Goal: Task Accomplishment & Management: Use online tool/utility

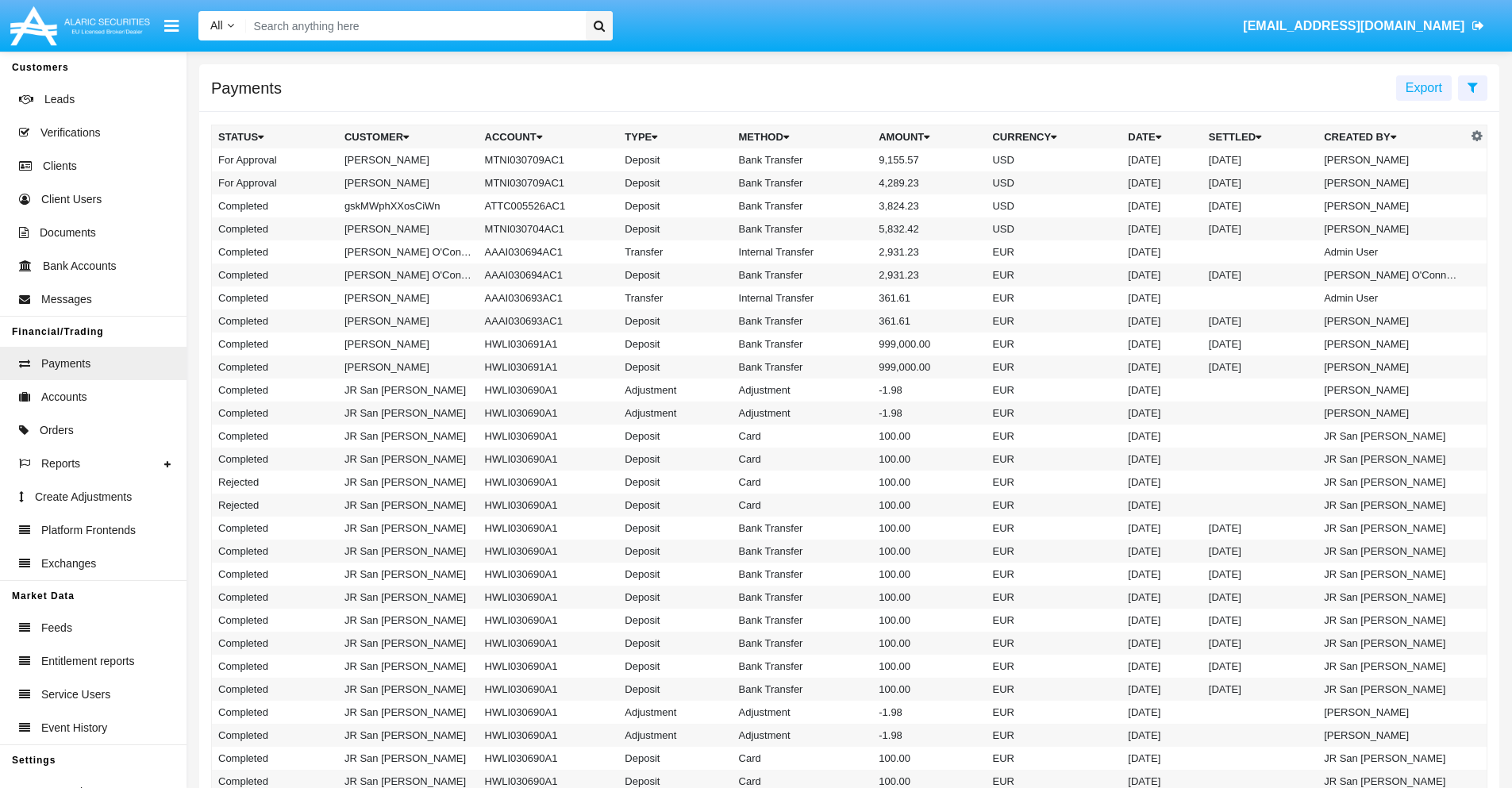
click at [1472, 87] on icon at bounding box center [1473, 87] width 10 height 13
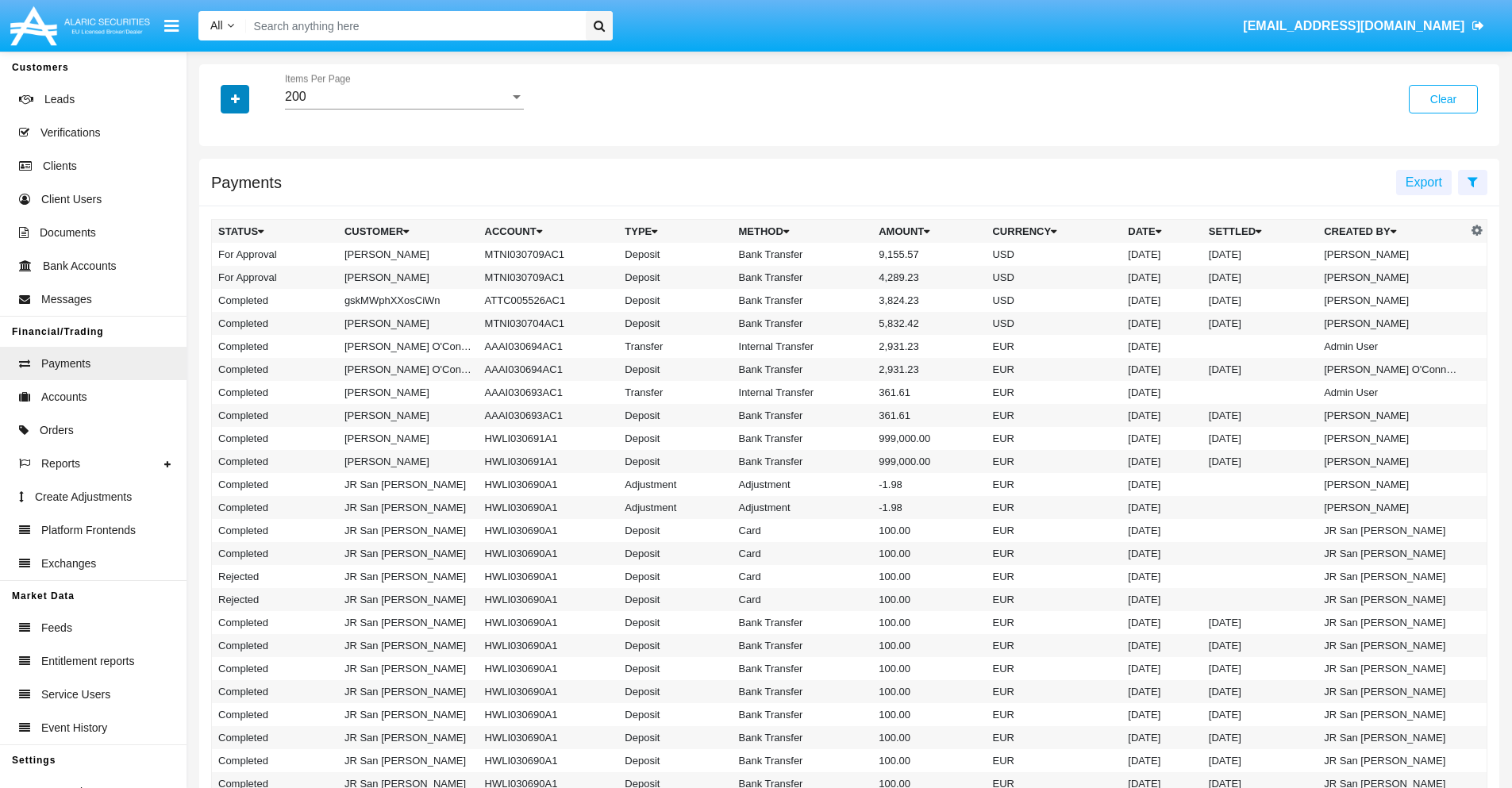
click at [235, 99] on icon "button" at bounding box center [236, 99] width 9 height 11
click at [243, 270] on span "Date" at bounding box center [244, 270] width 27 height 19
click at [218, 276] on input "Date" at bounding box center [217, 276] width 1 height 1
checkbox input "true"
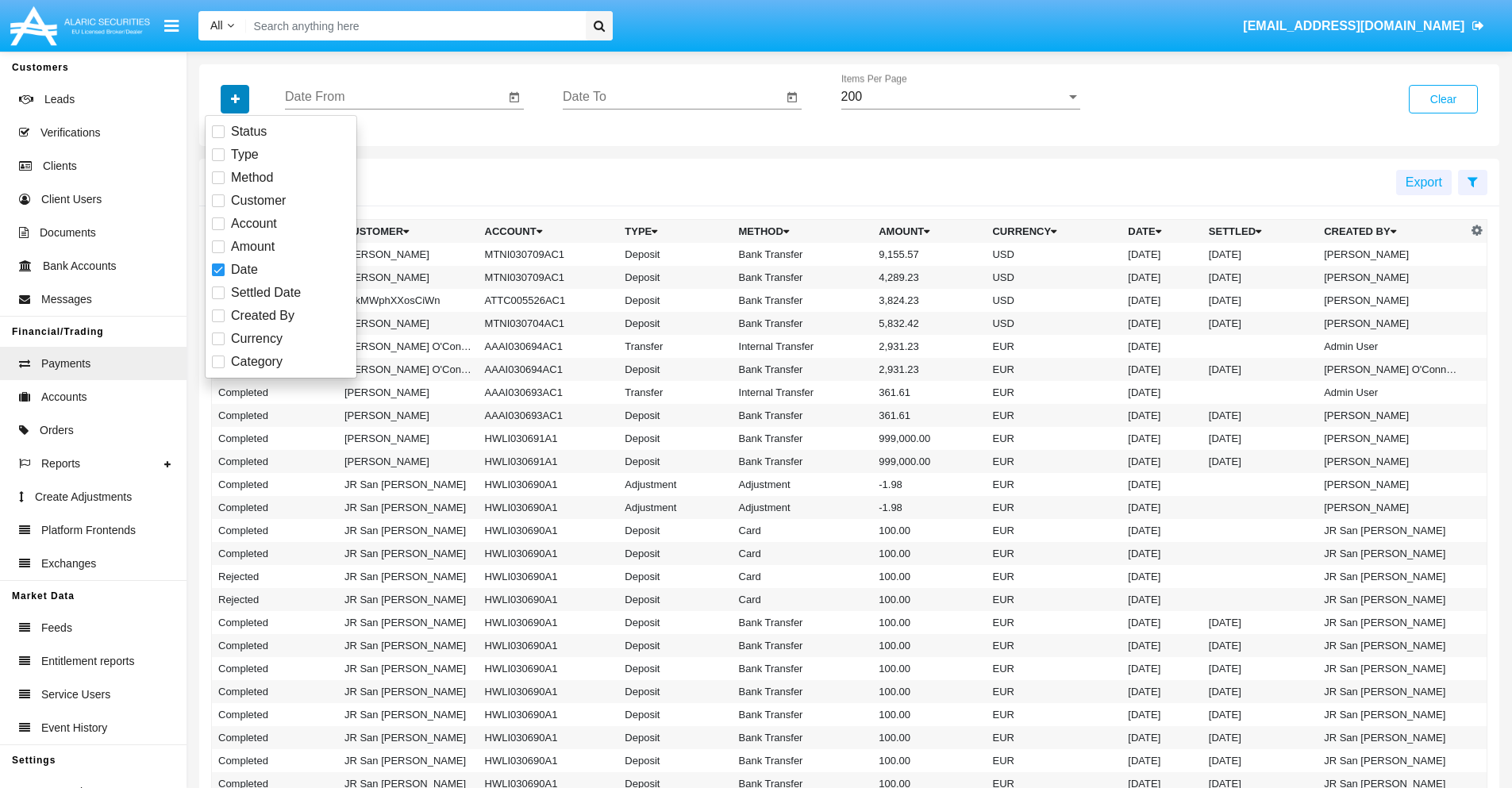
click at [235, 99] on icon "button" at bounding box center [236, 99] width 9 height 11
click at [395, 97] on input "Date From" at bounding box center [395, 97] width 220 height 14
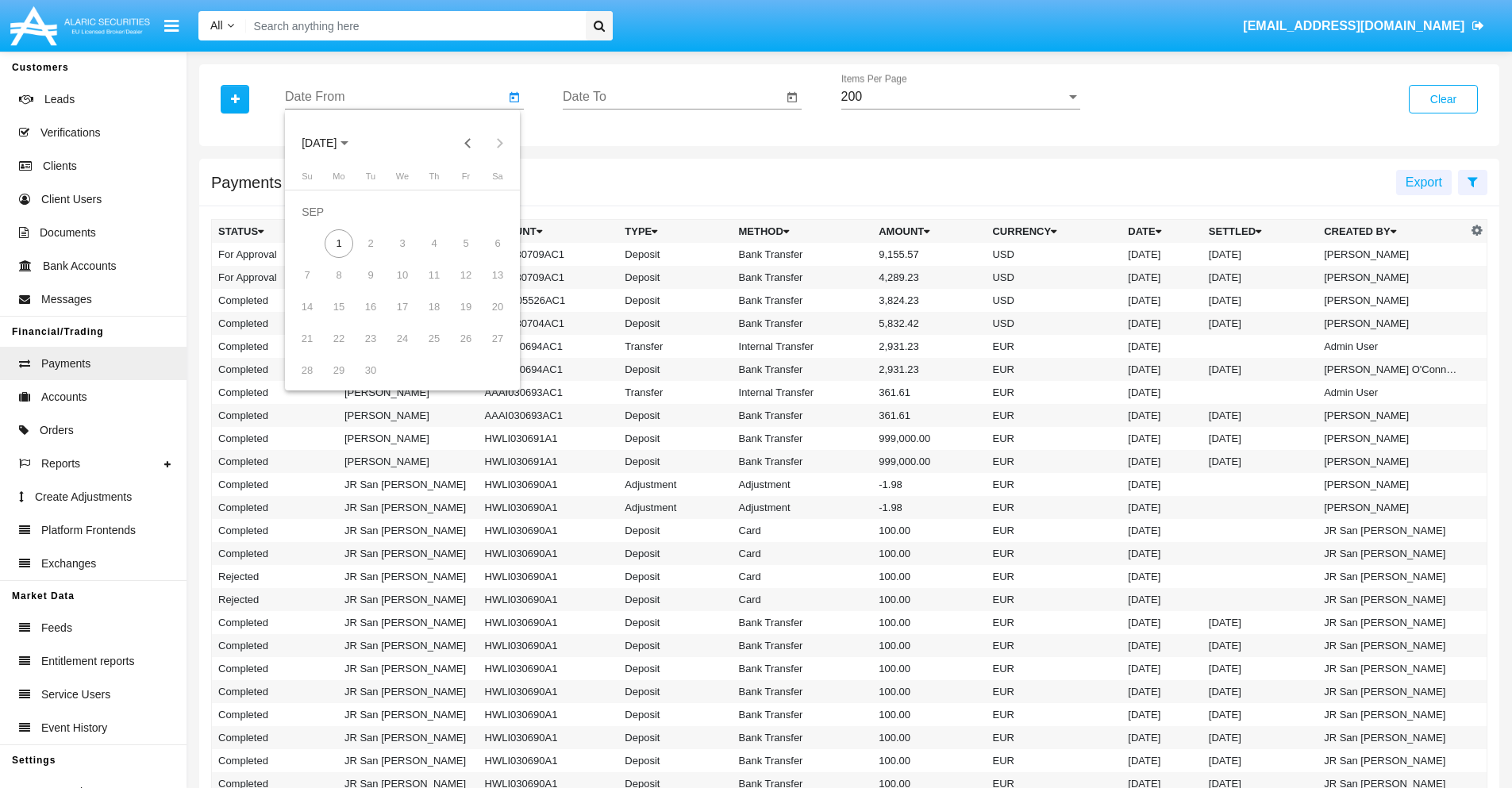
click at [333, 143] on span "[DATE]" at bounding box center [319, 144] width 35 height 13
click at [486, 351] on div "2025" at bounding box center [487, 351] width 50 height 29
click at [319, 223] on div "JAN" at bounding box center [320, 223] width 50 height 29
click at [371, 242] on div "7" at bounding box center [371, 243] width 29 height 29
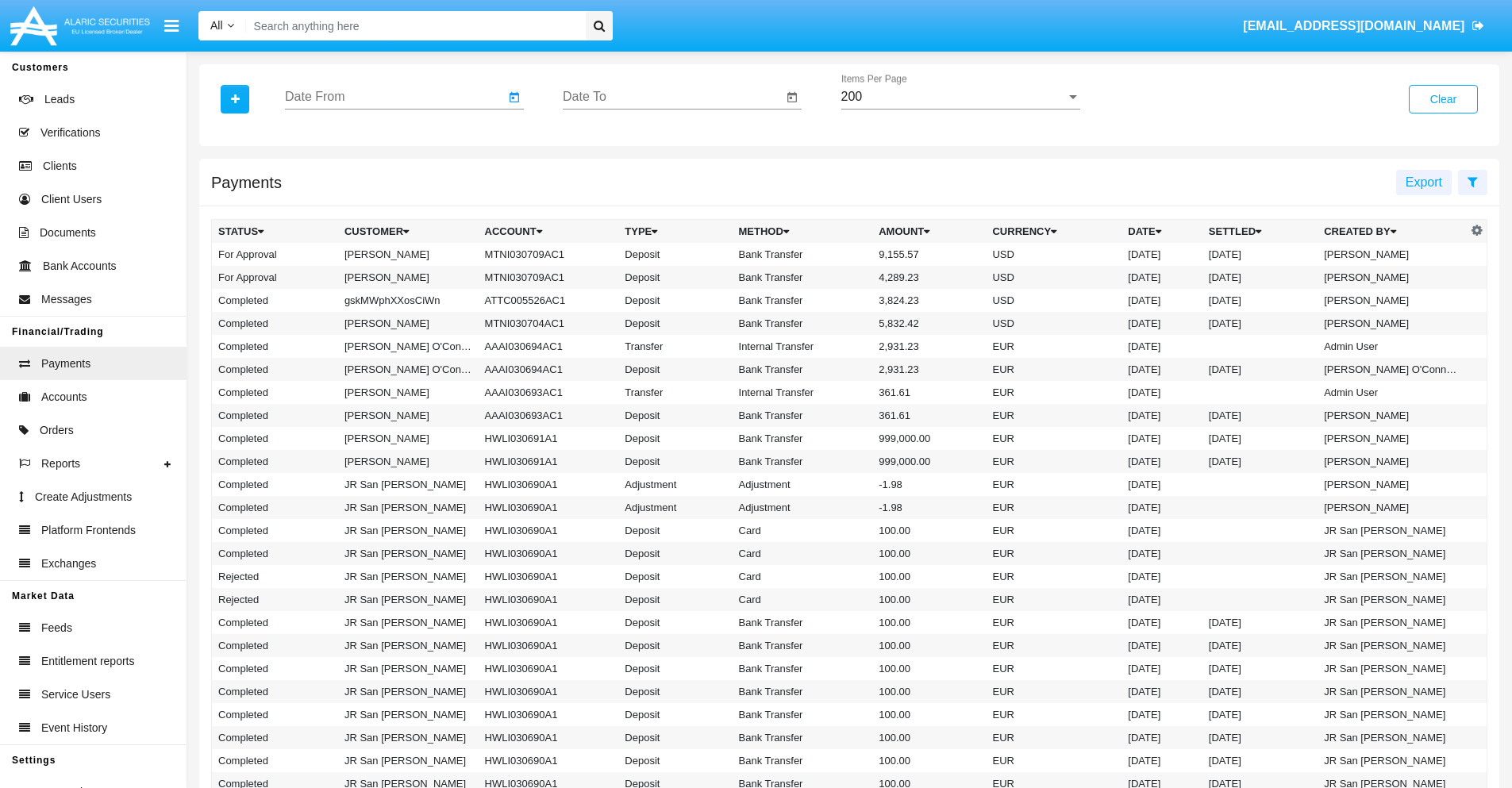
type input "[DATE]"
click at [672, 97] on input "Date To" at bounding box center [673, 97] width 220 height 14
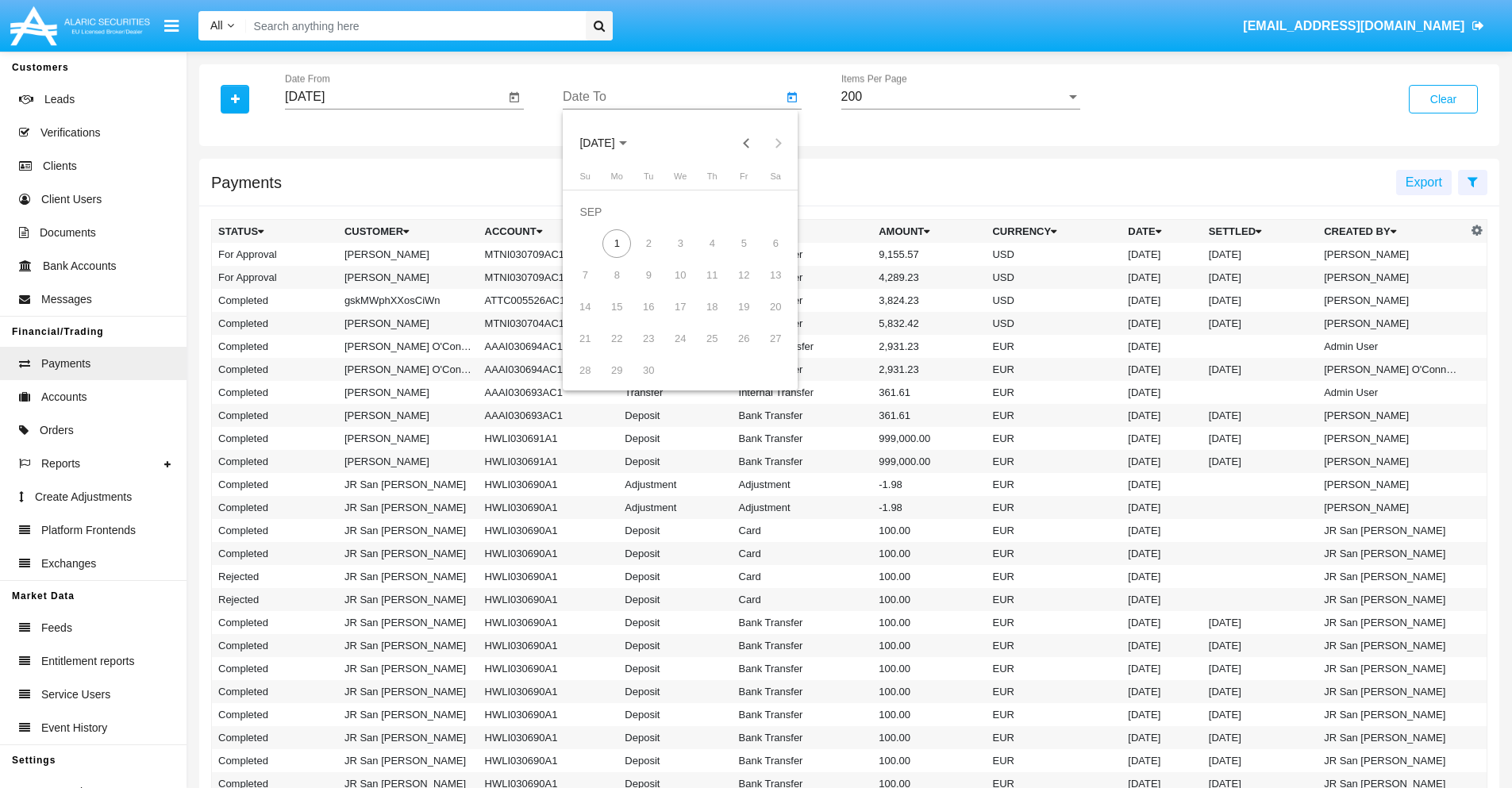
click at [611, 143] on span "[DATE]" at bounding box center [597, 144] width 35 height 13
click at [764, 351] on div "2025" at bounding box center [764, 351] width 50 height 29
click at [597, 223] on div "JAN" at bounding box center [598, 223] width 50 height 29
click at [649, 242] on div "7" at bounding box center [648, 243] width 29 height 29
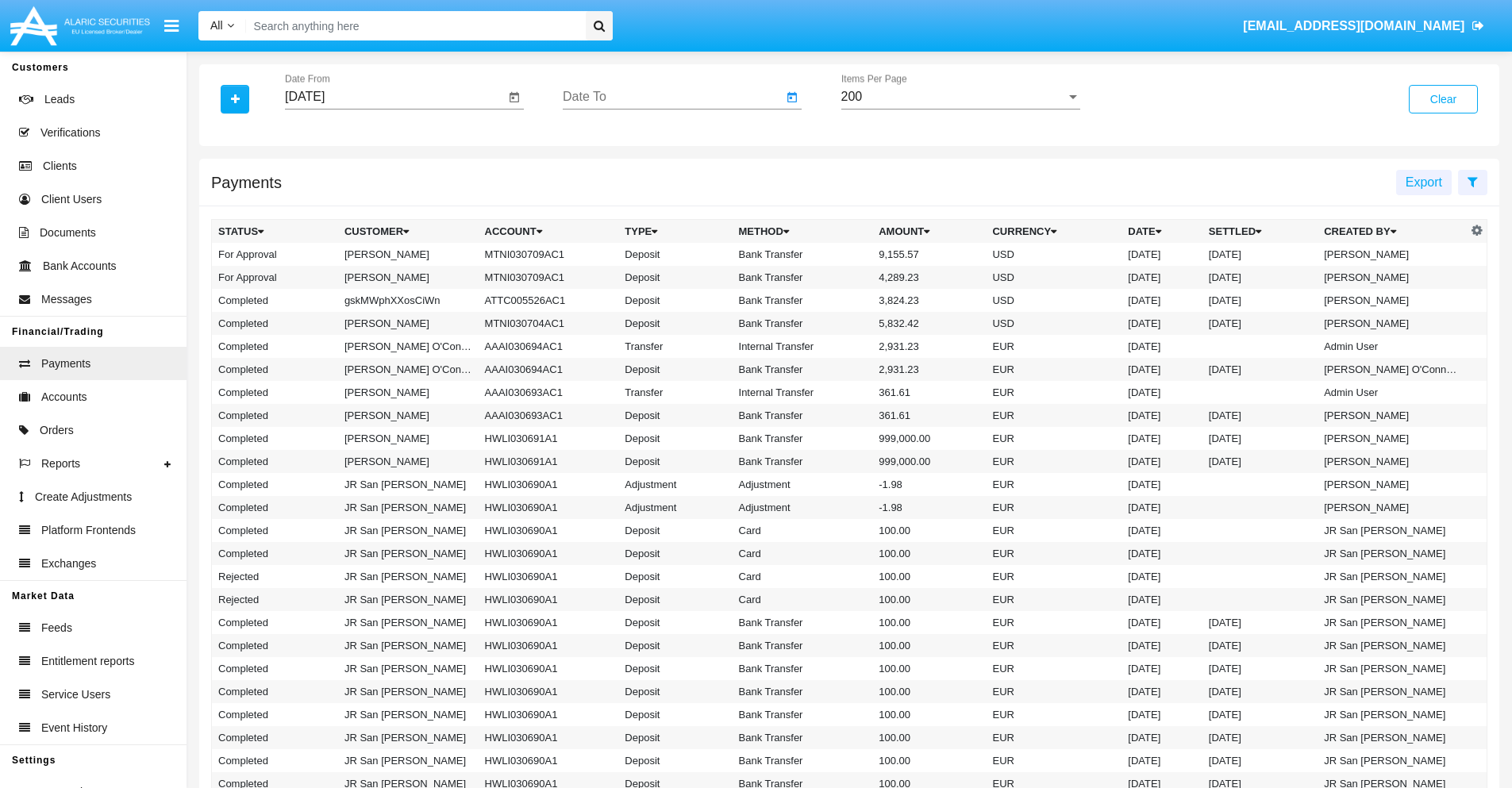
type input "[DATE]"
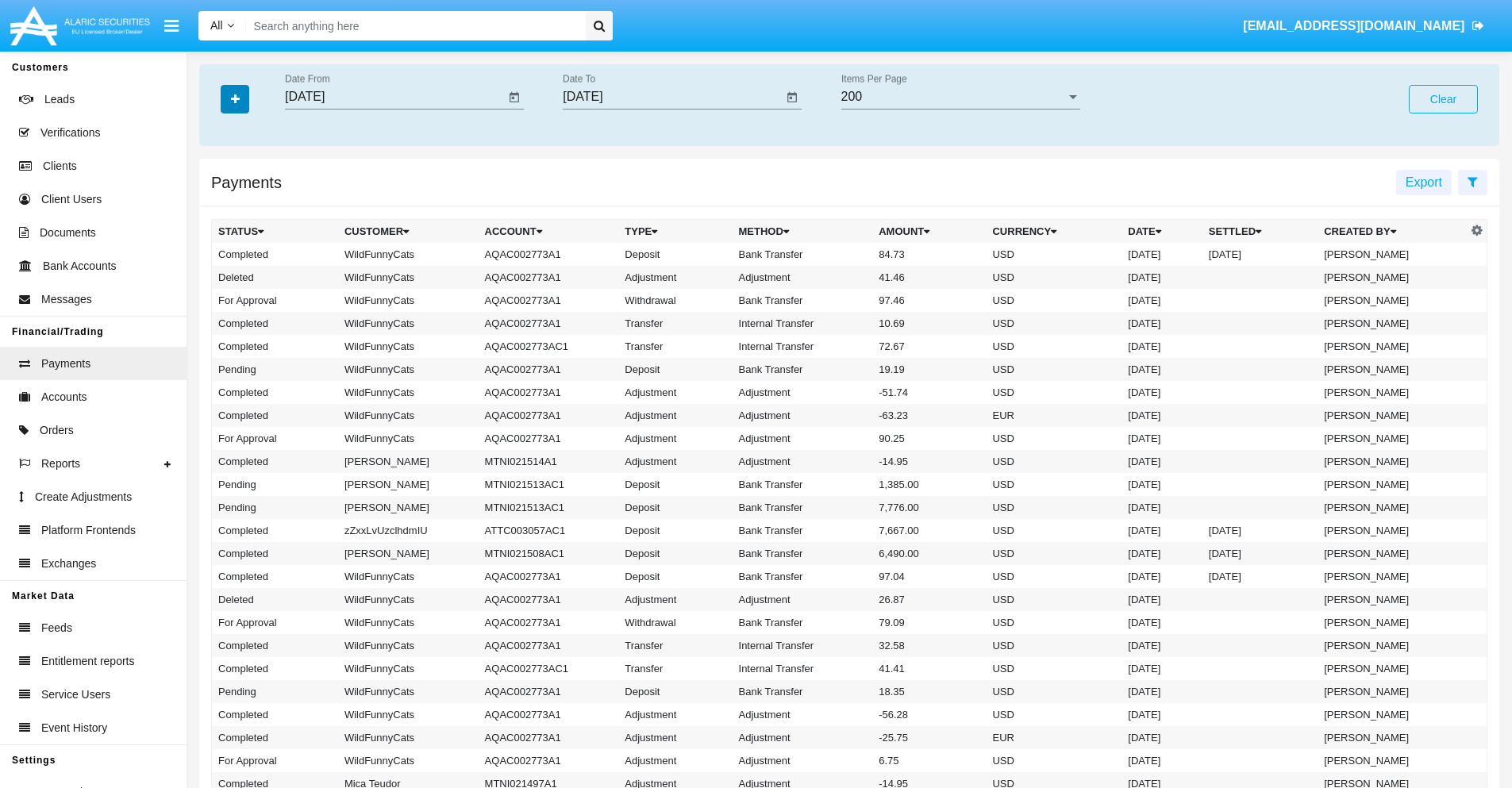
click at [235, 99] on icon "button" at bounding box center [236, 99] width 9 height 11
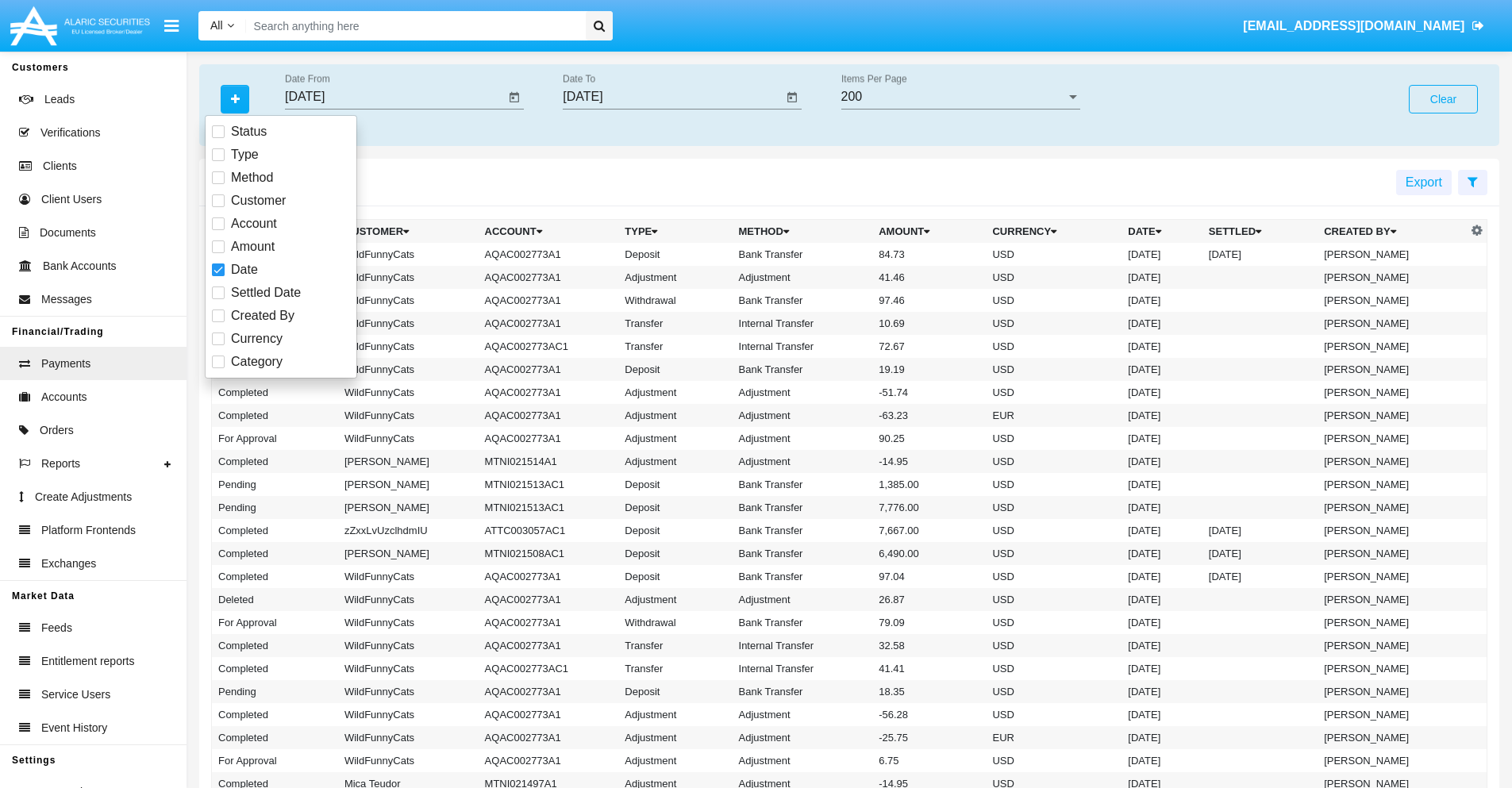
click at [256, 362] on span "Category" at bounding box center [257, 362] width 52 height 19
click at [218, 368] on input "Category" at bounding box center [217, 368] width 1 height 1
checkbox input "true"
click at [235, 99] on icon "button" at bounding box center [236, 99] width 9 height 11
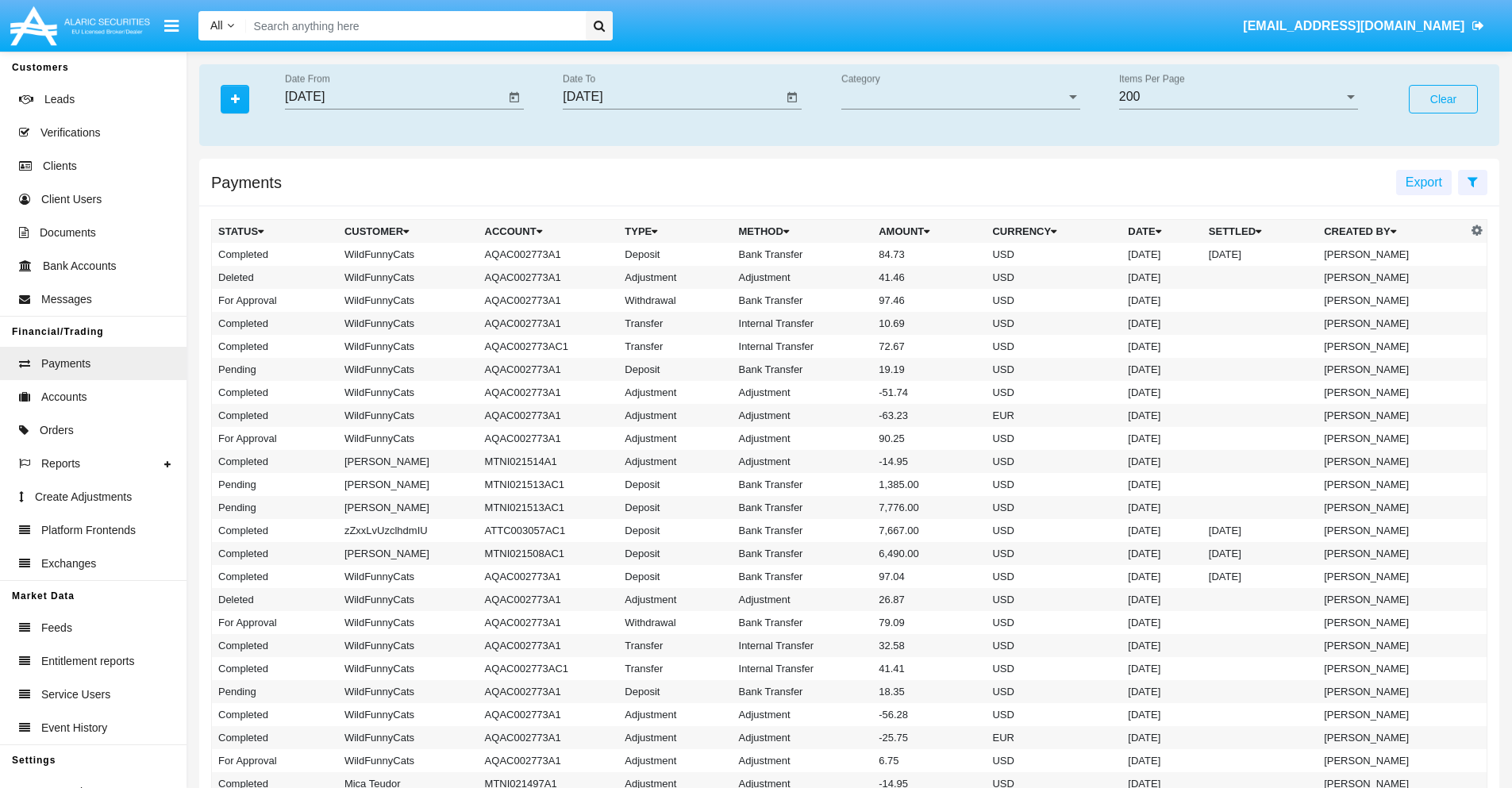
click at [960, 97] on span "Category" at bounding box center [953, 97] width 224 height 14
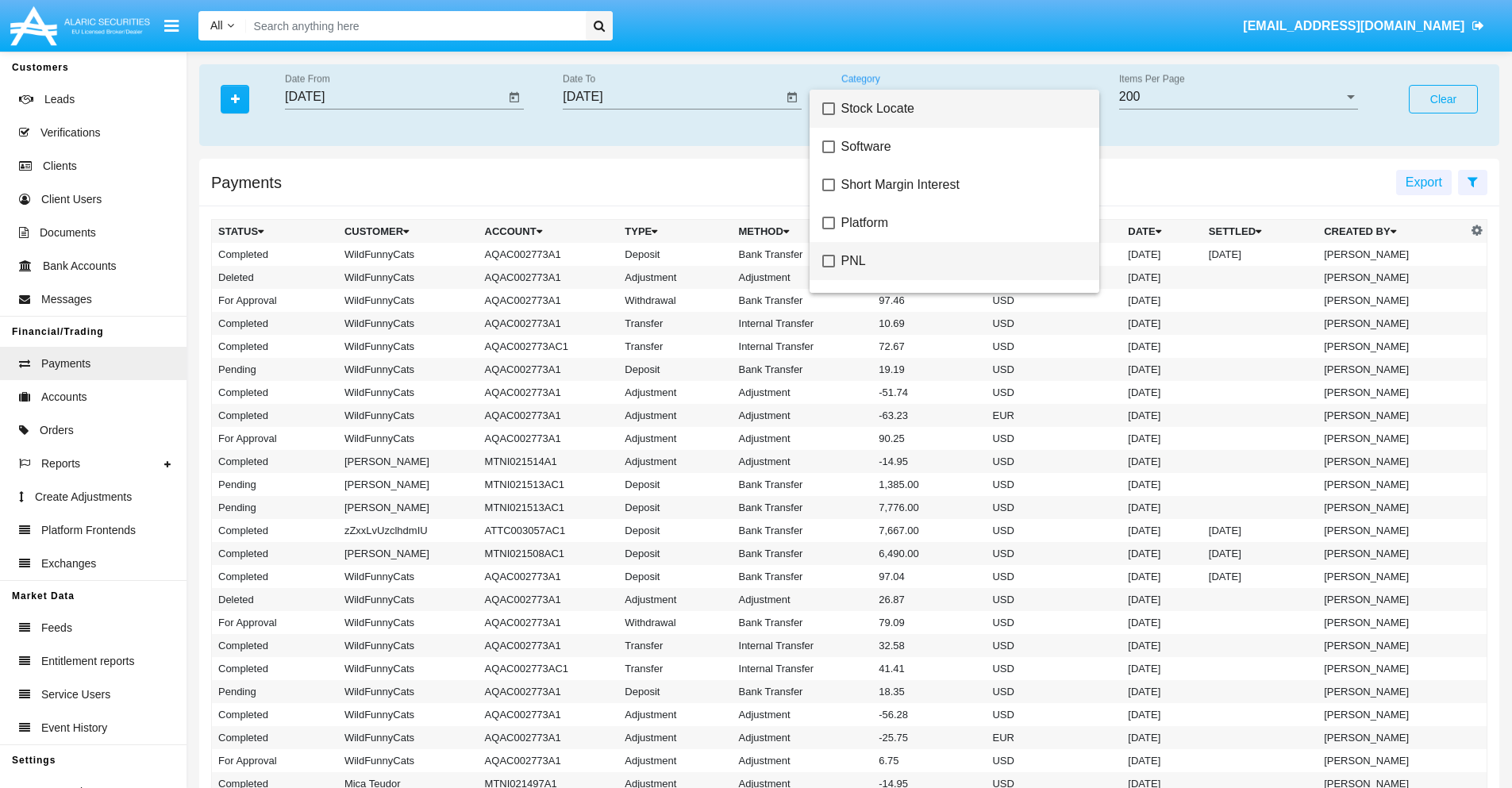
click at [957, 262] on span "PNL" at bounding box center [964, 262] width 245 height 38
